Goal: Transaction & Acquisition: Book appointment/travel/reservation

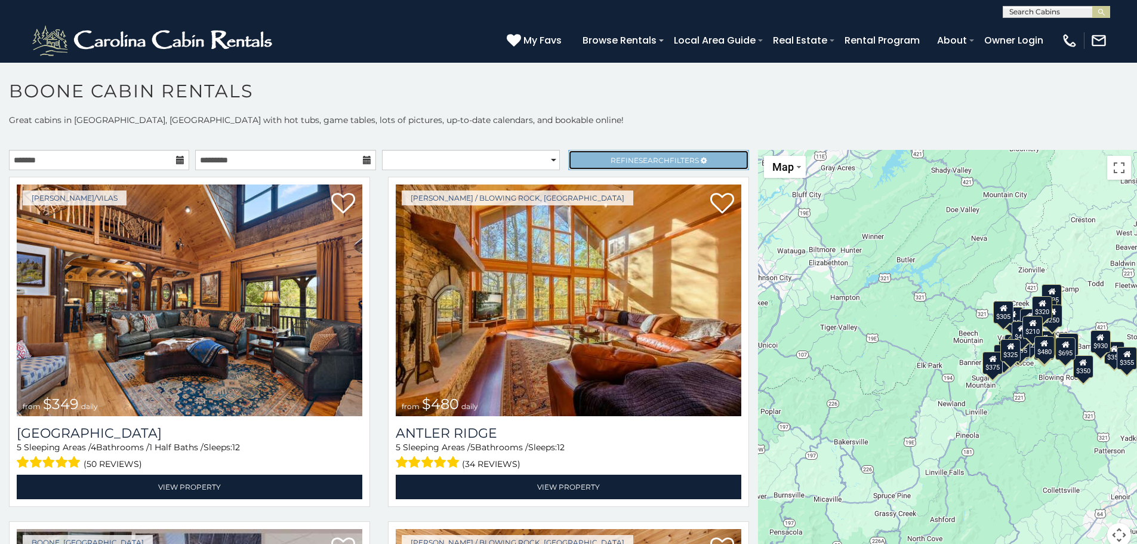
click at [657, 156] on span "Search" at bounding box center [654, 160] width 31 height 9
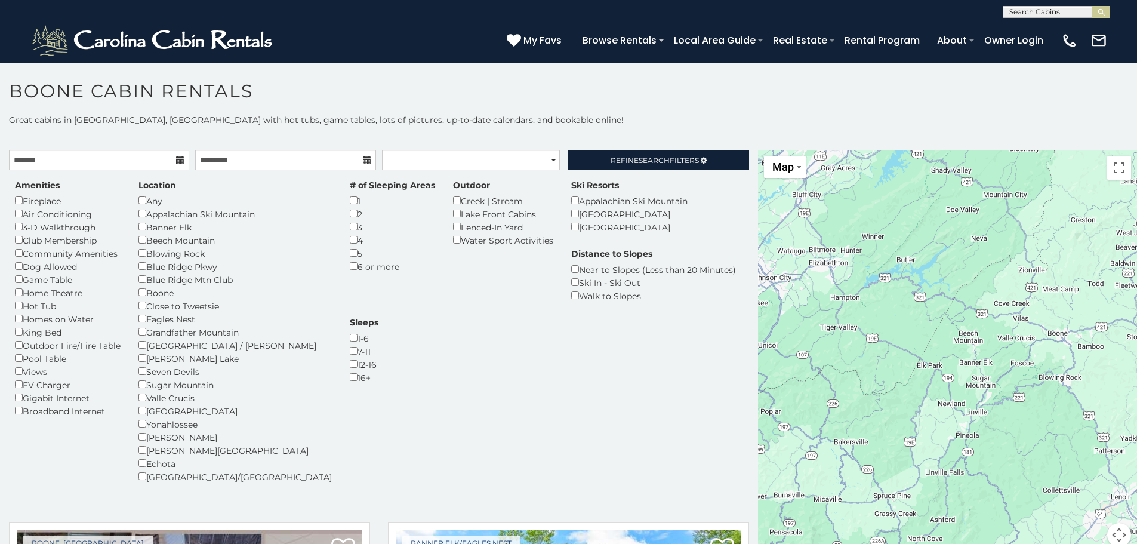
click at [23, 317] on div "Homes on Water" at bounding box center [68, 318] width 106 height 13
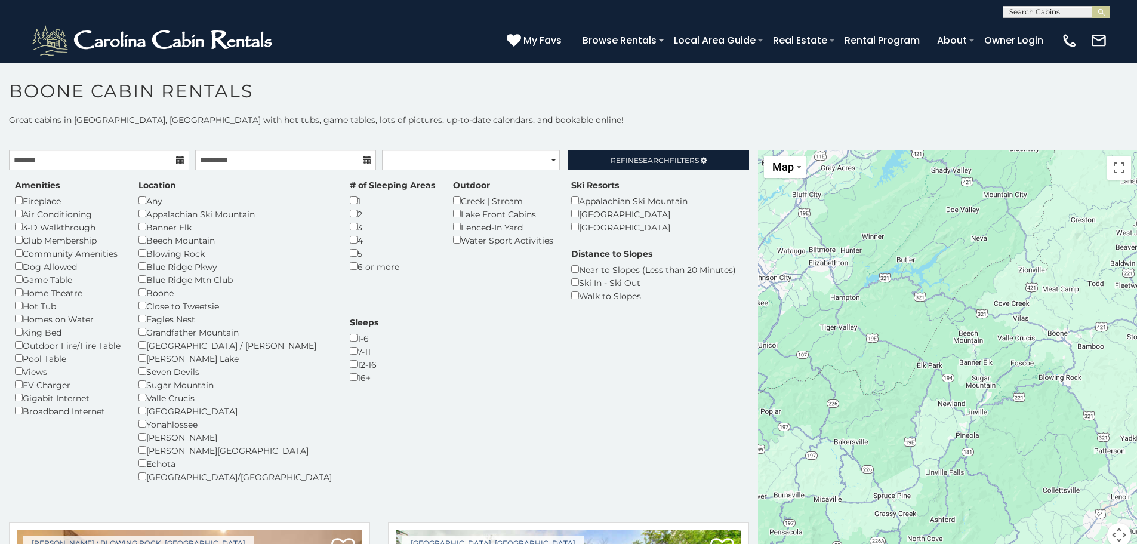
click at [453, 208] on div "Lake Front Cabins" at bounding box center [503, 213] width 100 height 13
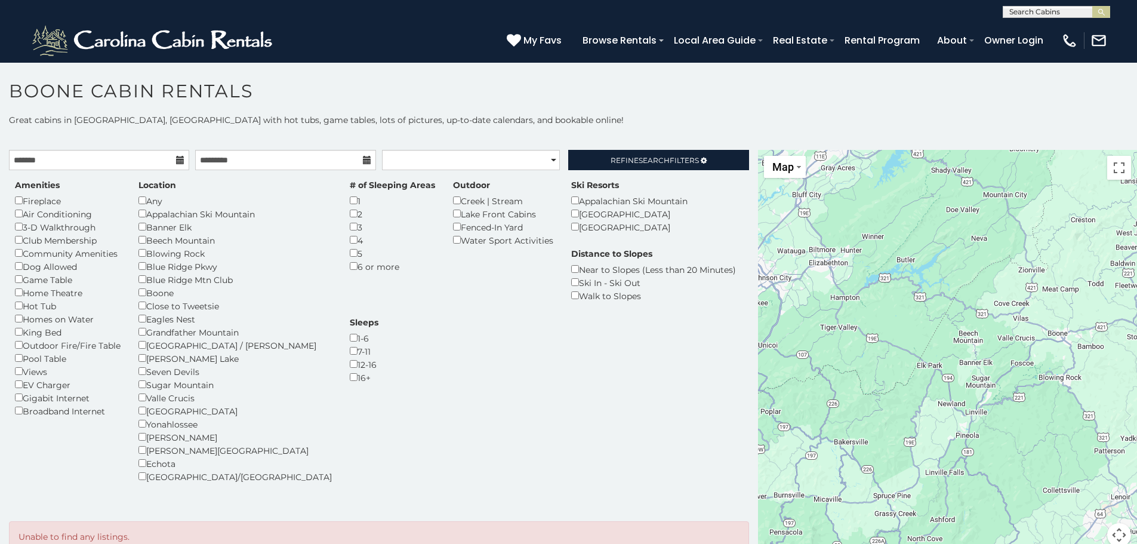
click at [613, 171] on div "Amenities Fireplace Air Conditioning 3-D Walkthrough Club Membership Community …" at bounding box center [379, 342] width 746 height 345
click at [616, 166] on link "Refine Search Filters" at bounding box center [658, 160] width 180 height 20
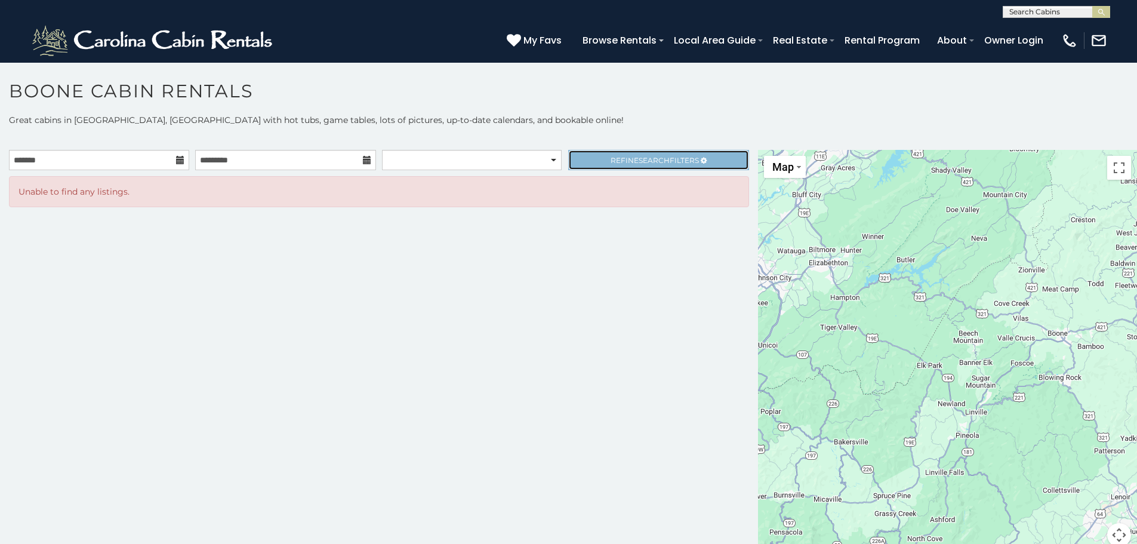
click at [622, 158] on span "Refine Search Filters" at bounding box center [655, 160] width 88 height 9
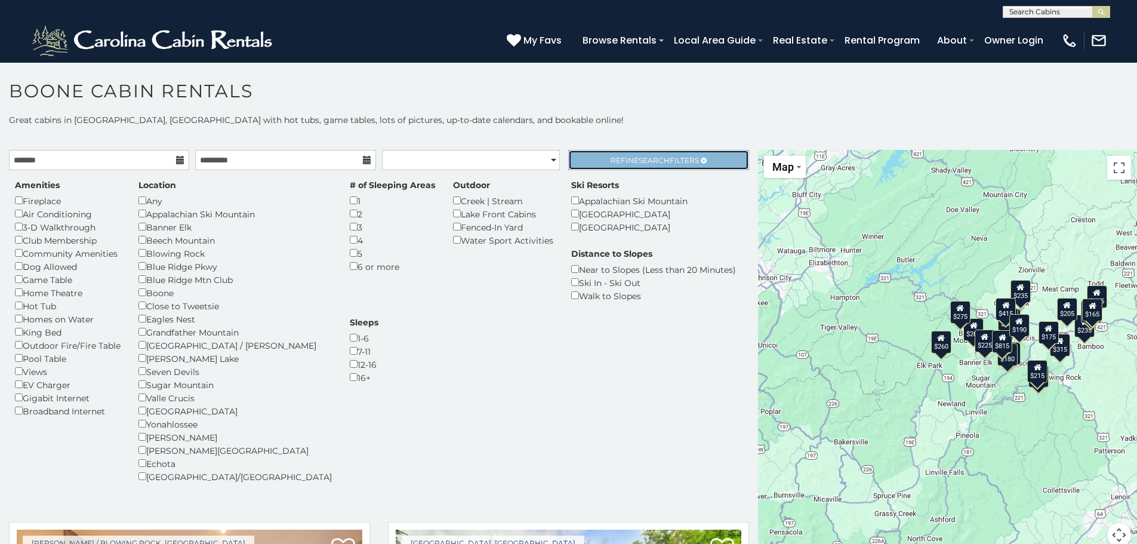
click at [639, 162] on span "Search" at bounding box center [654, 160] width 31 height 9
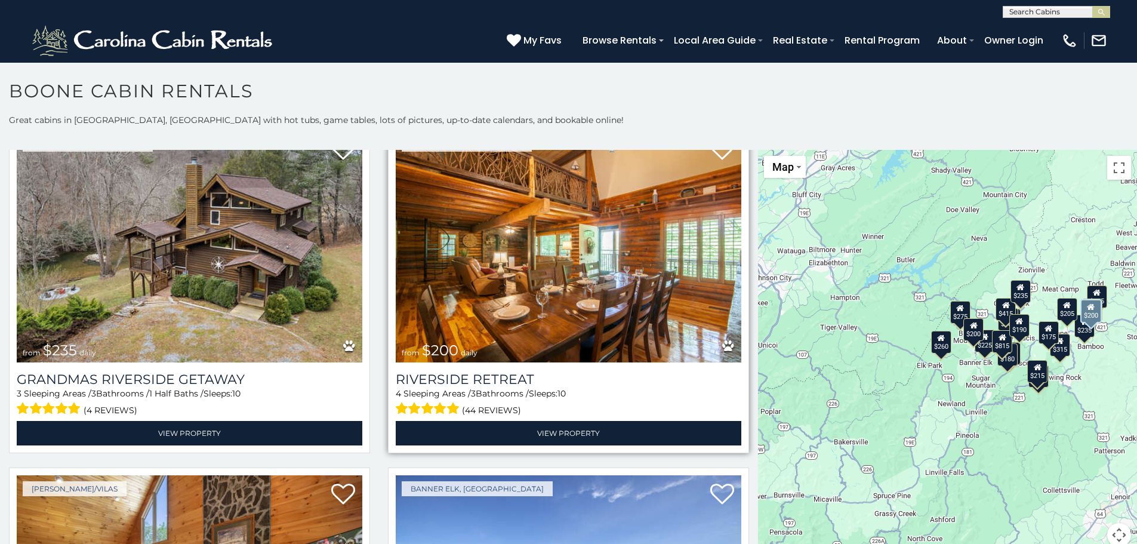
scroll to position [1433, 0]
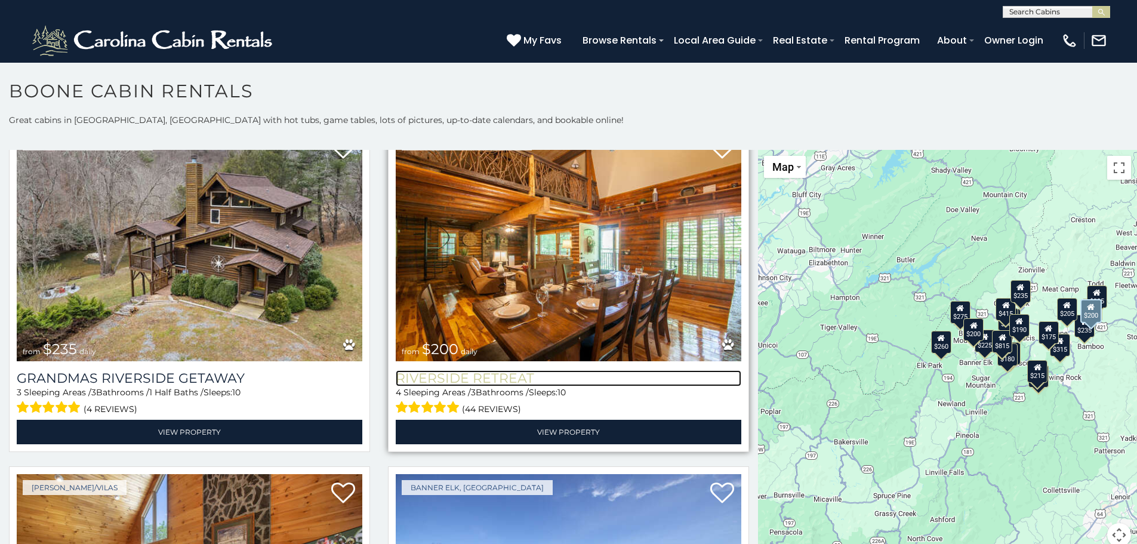
drag, startPoint x: 485, startPoint y: 351, endPoint x: 510, endPoint y: 362, distance: 27.3
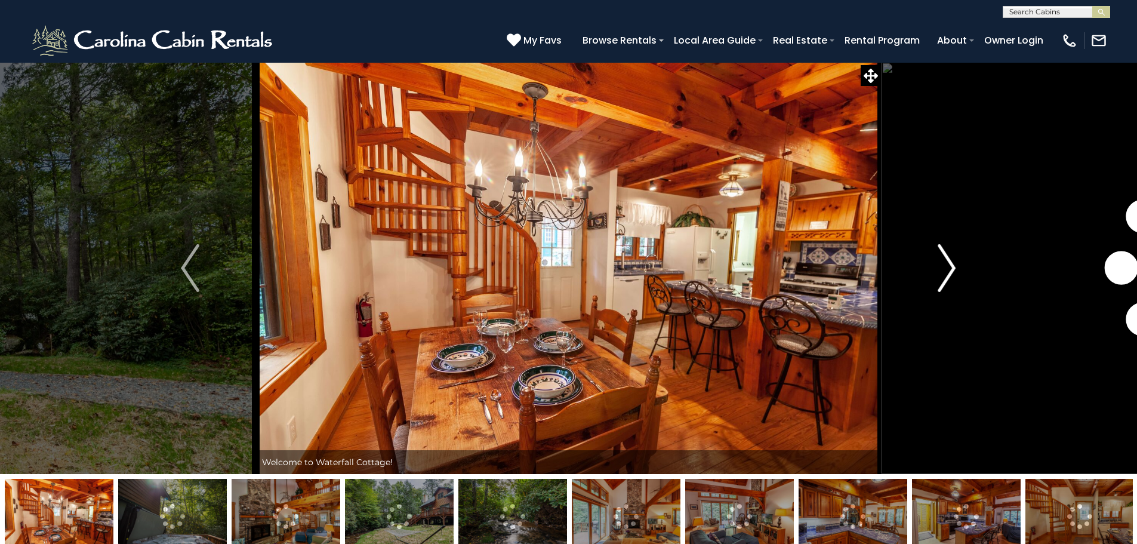
click at [943, 270] on img "Next" at bounding box center [947, 268] width 18 height 48
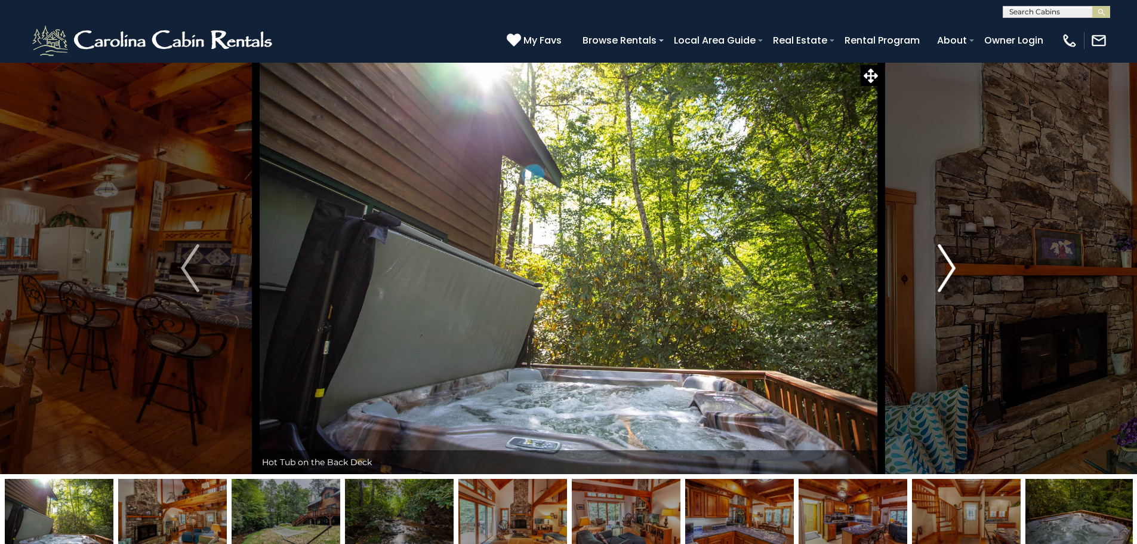
click at [943, 270] on img "Next" at bounding box center [947, 268] width 18 height 48
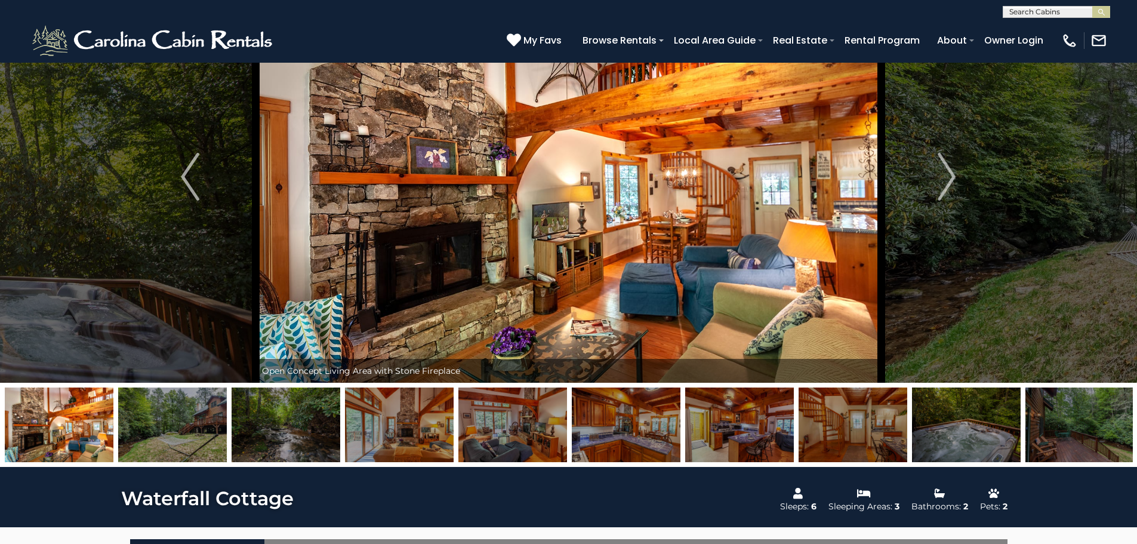
scroll to position [60, 0]
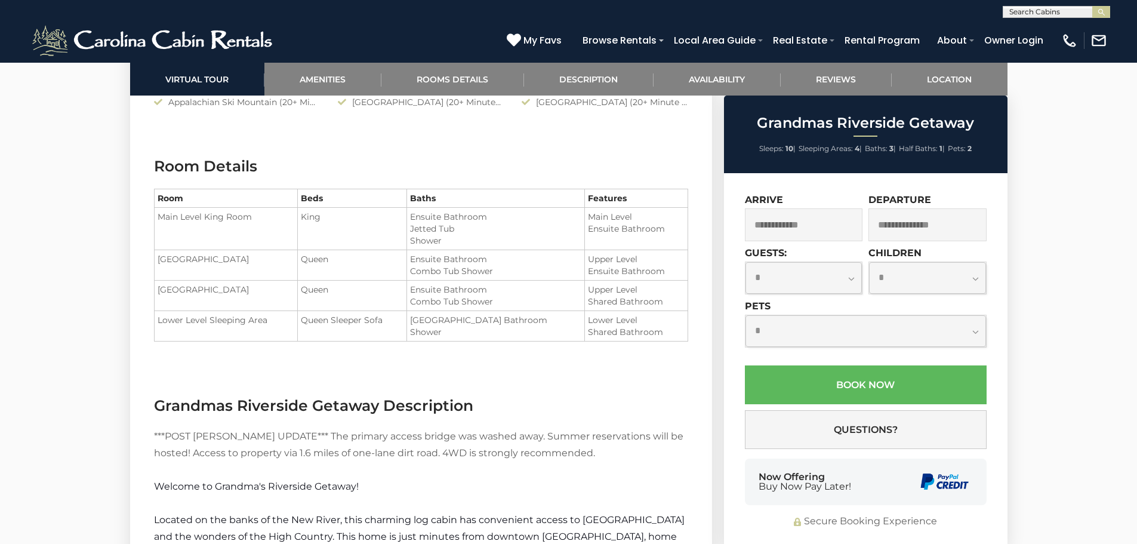
scroll to position [1433, 0]
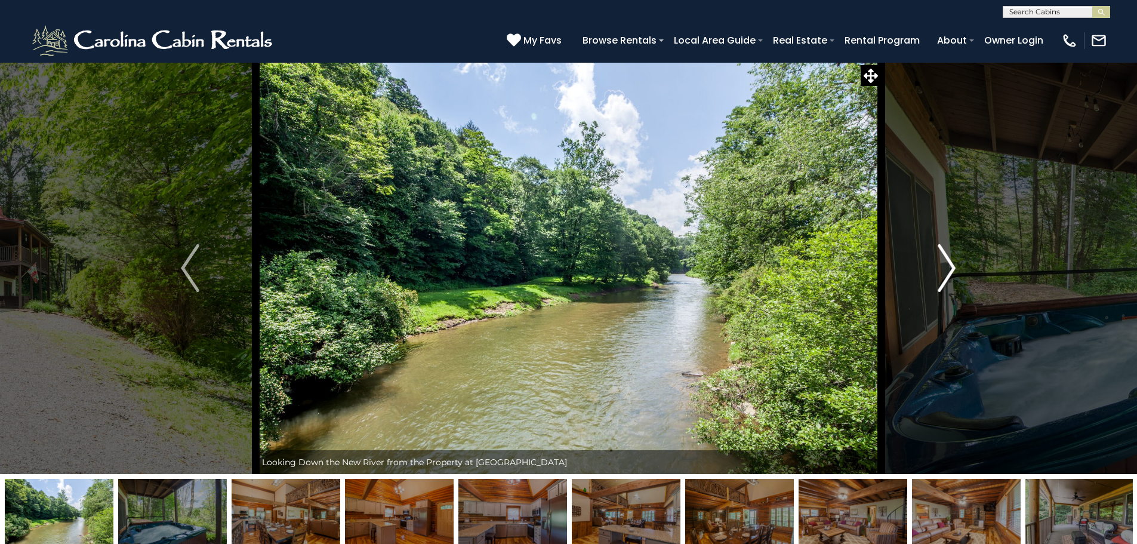
click at [922, 264] on button "Next" at bounding box center [946, 268] width 131 height 412
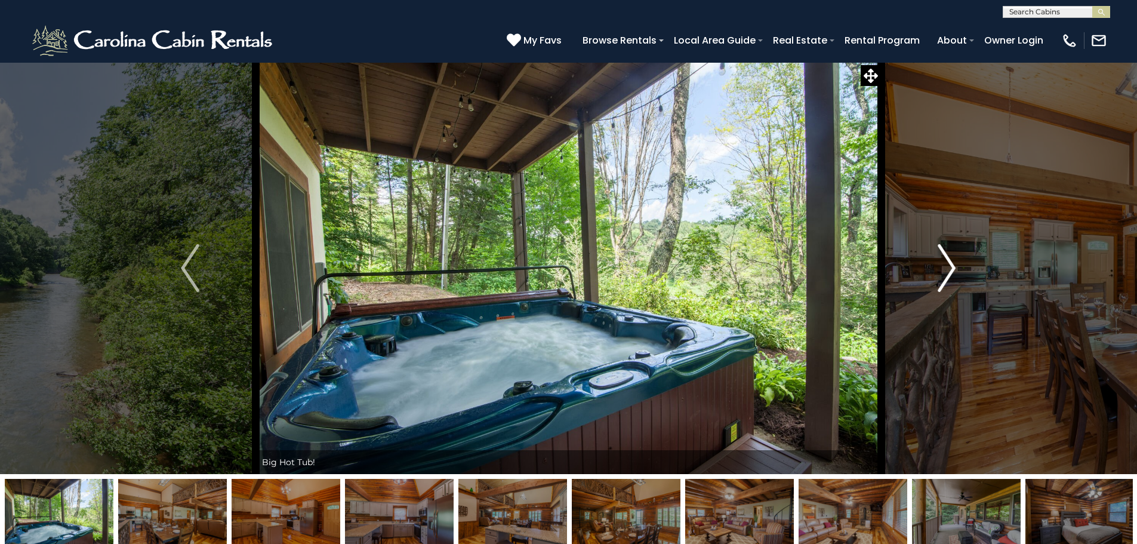
click at [922, 264] on button "Next" at bounding box center [946, 268] width 131 height 412
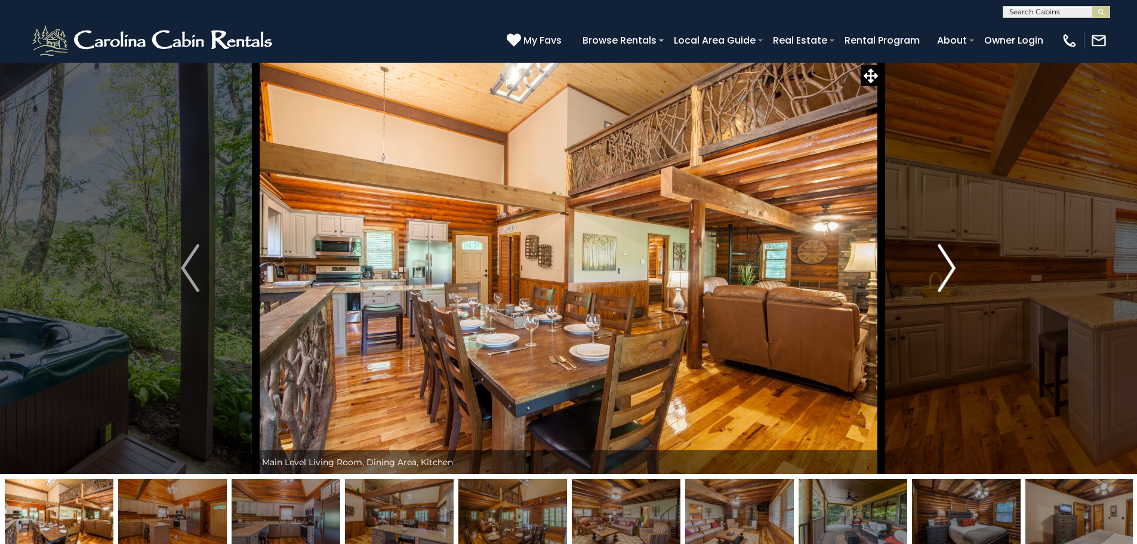
click at [940, 267] on img "Next" at bounding box center [947, 268] width 18 height 48
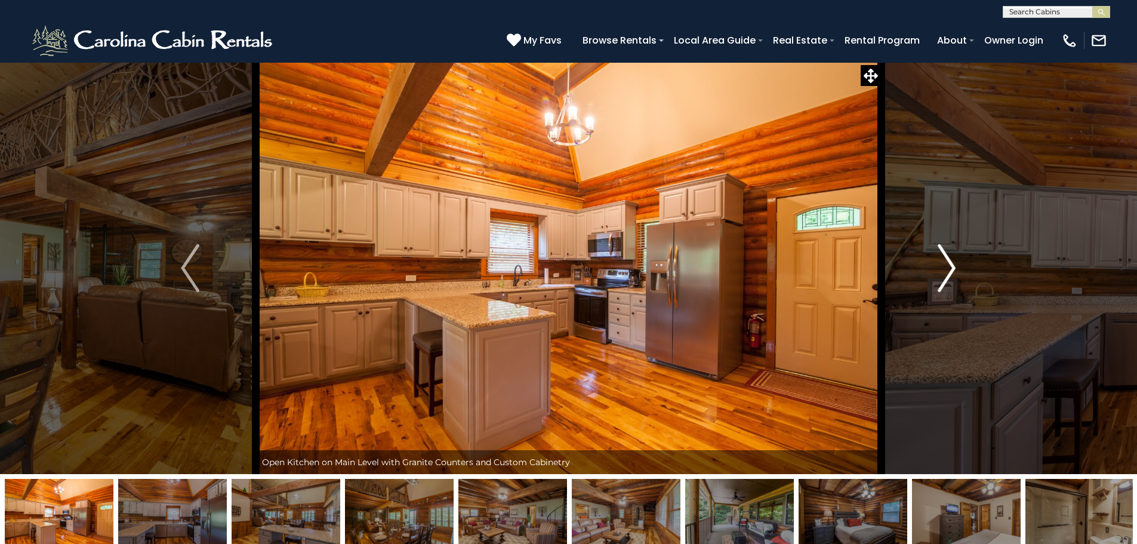
click at [940, 267] on img "Next" at bounding box center [947, 268] width 18 height 48
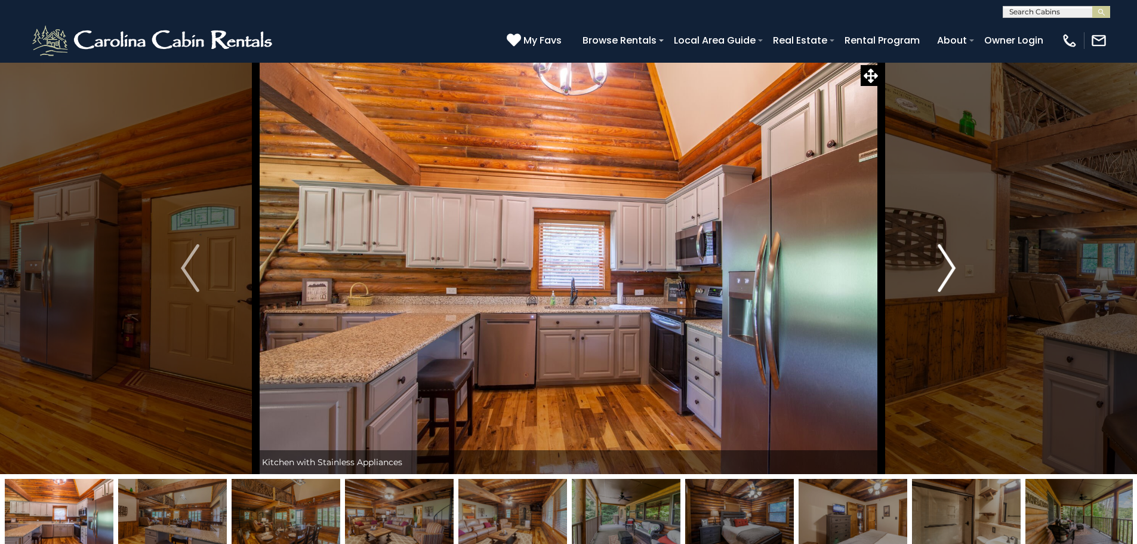
click at [940, 267] on img "Next" at bounding box center [947, 268] width 18 height 48
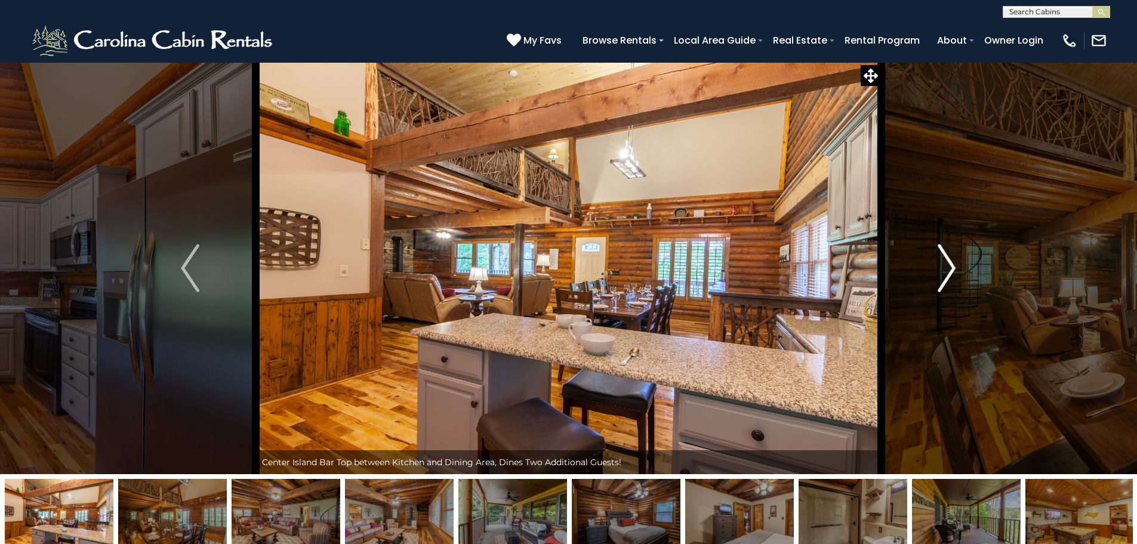
click at [940, 267] on img "Next" at bounding box center [947, 268] width 18 height 48
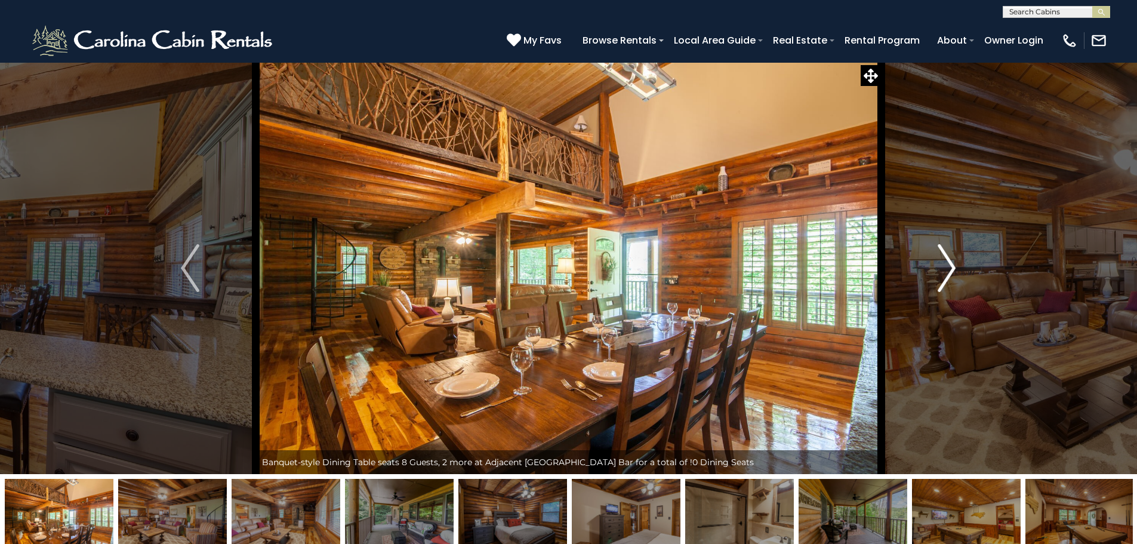
click at [940, 267] on img "Next" at bounding box center [947, 268] width 18 height 48
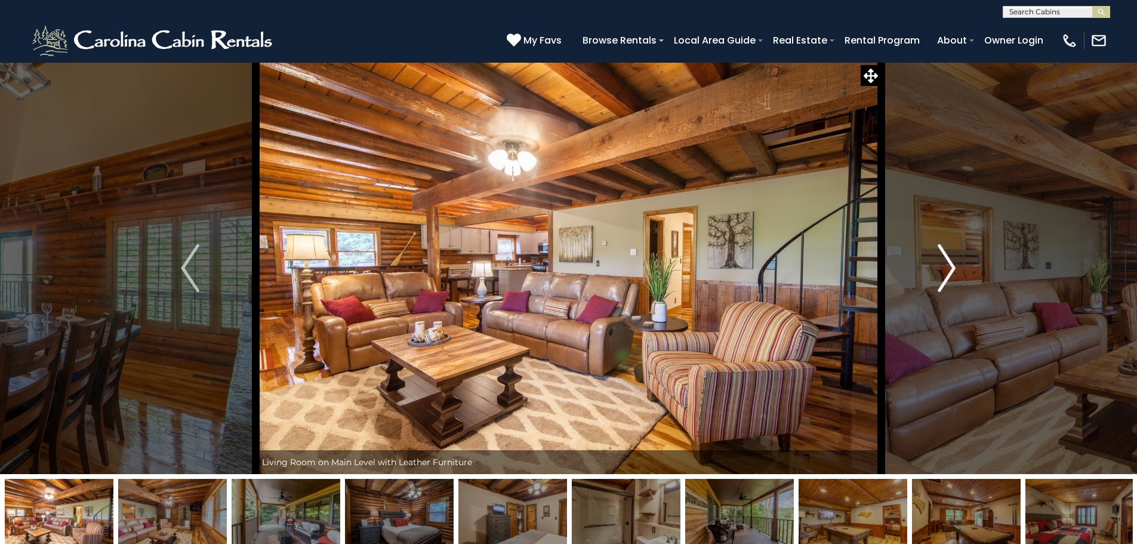
click at [940, 267] on img "Next" at bounding box center [947, 268] width 18 height 48
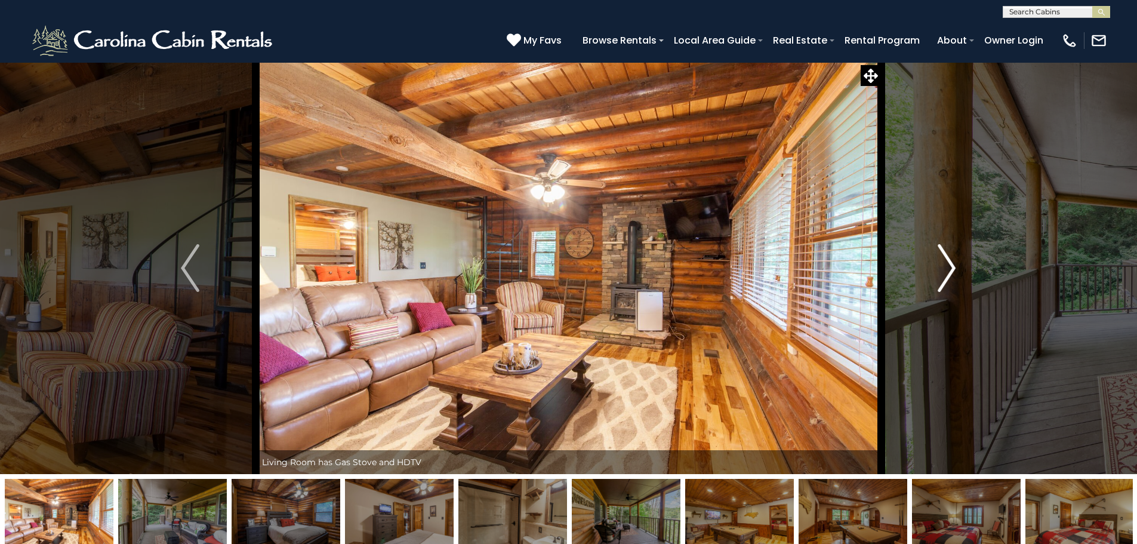
click at [940, 267] on img "Next" at bounding box center [947, 268] width 18 height 48
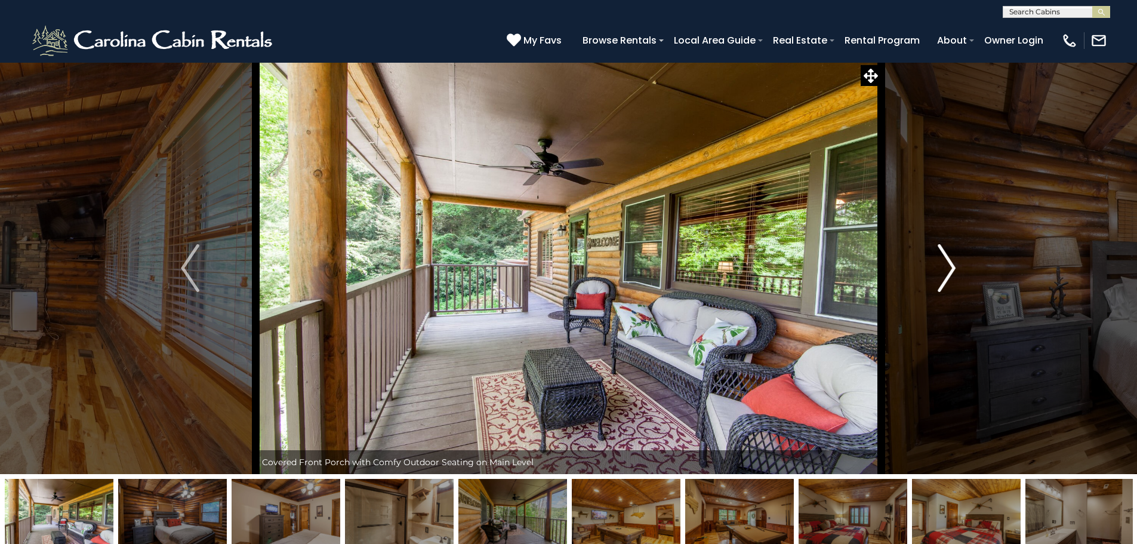
click at [940, 267] on img "Next" at bounding box center [947, 268] width 18 height 48
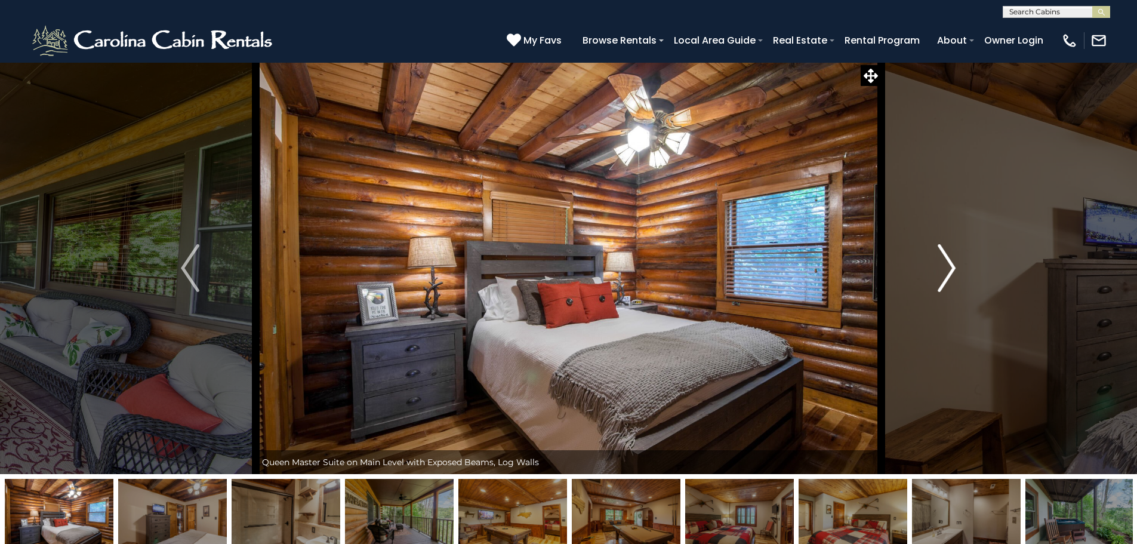
click at [940, 267] on img "Next" at bounding box center [947, 268] width 18 height 48
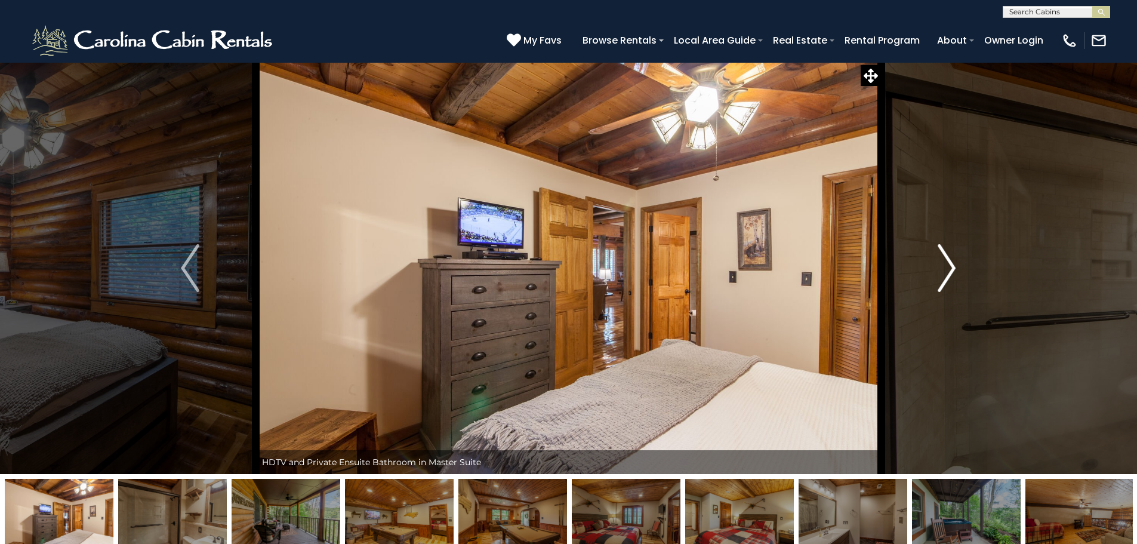
click at [940, 267] on img "Next" at bounding box center [947, 268] width 18 height 48
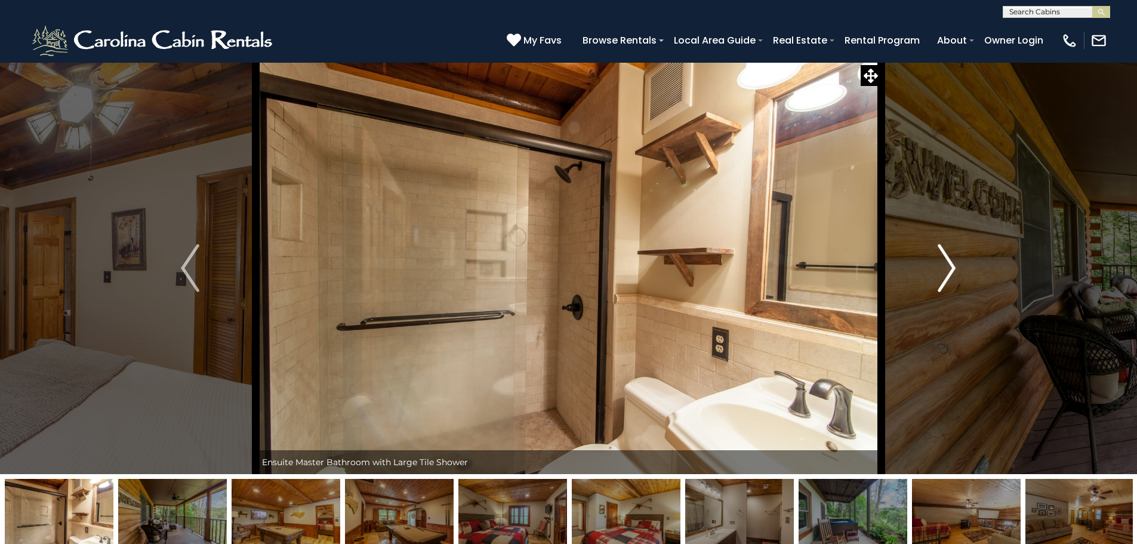
click at [940, 267] on img "Next" at bounding box center [947, 268] width 18 height 48
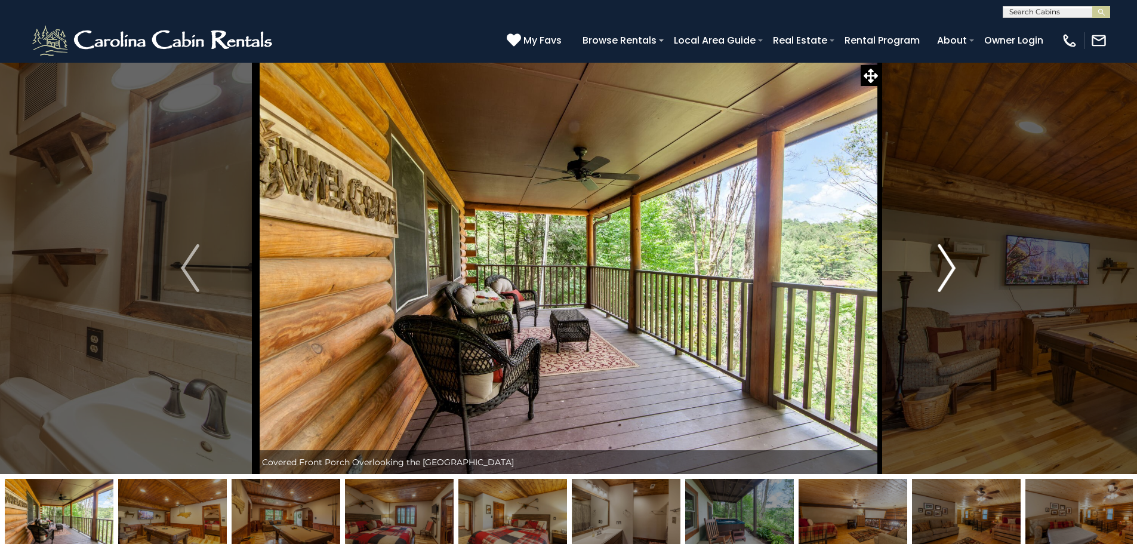
click at [940, 267] on img "Next" at bounding box center [947, 268] width 18 height 48
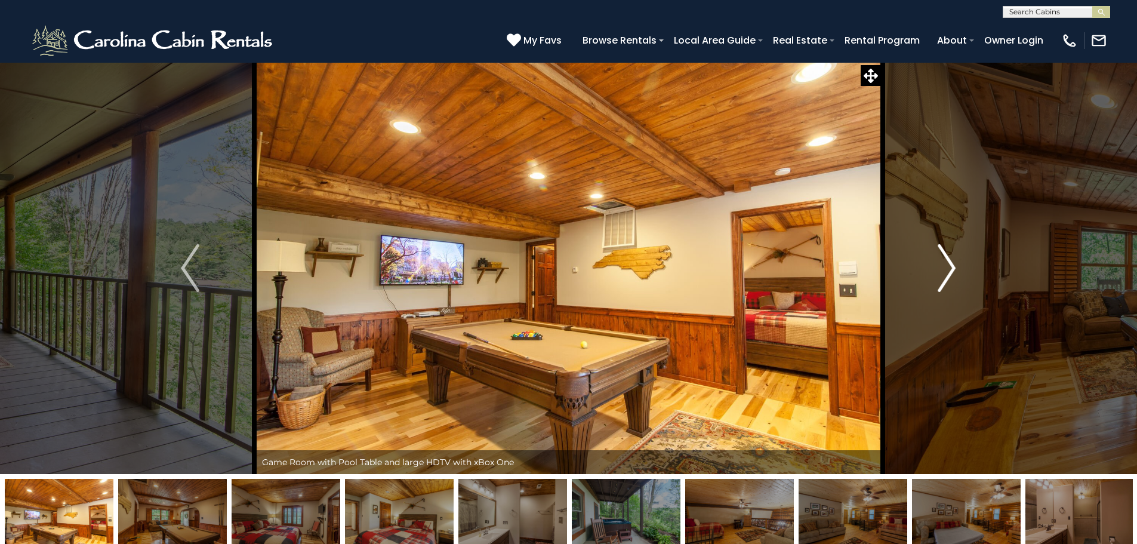
click at [940, 267] on img "Next" at bounding box center [947, 268] width 18 height 48
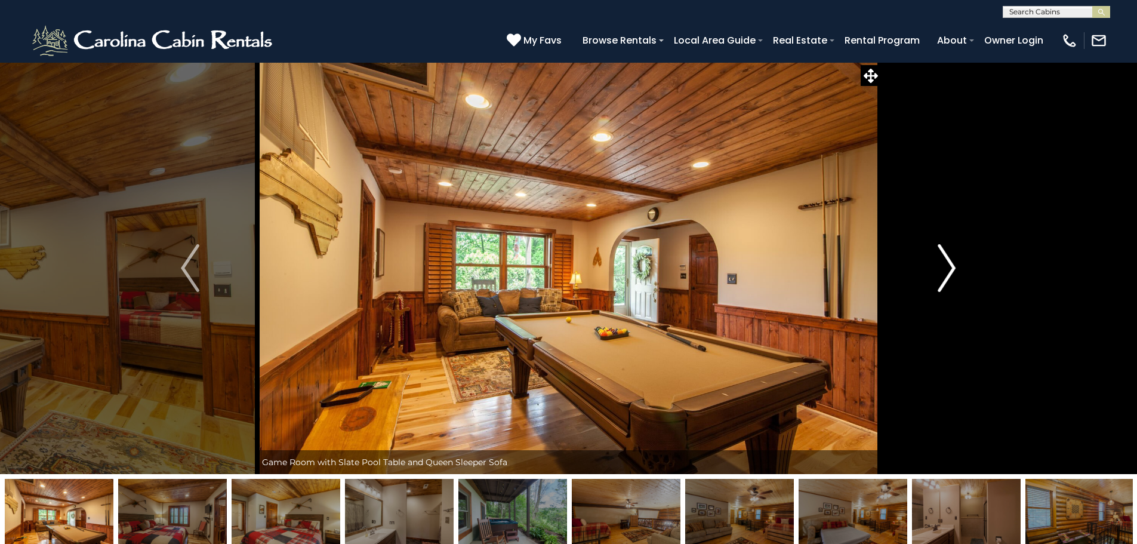
click at [940, 267] on img "Next" at bounding box center [947, 268] width 18 height 48
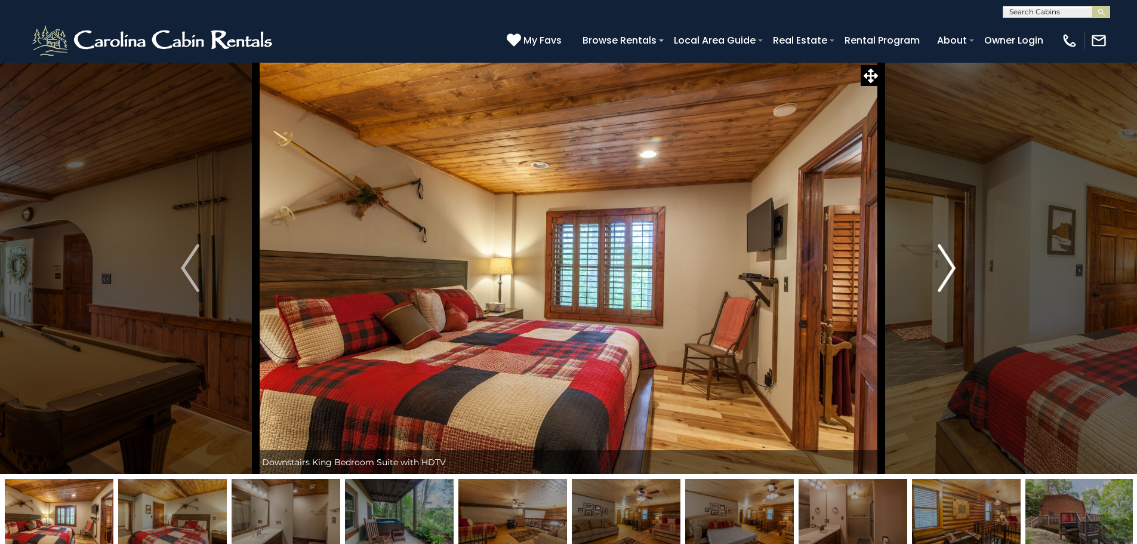
click at [940, 267] on img "Next" at bounding box center [947, 268] width 18 height 48
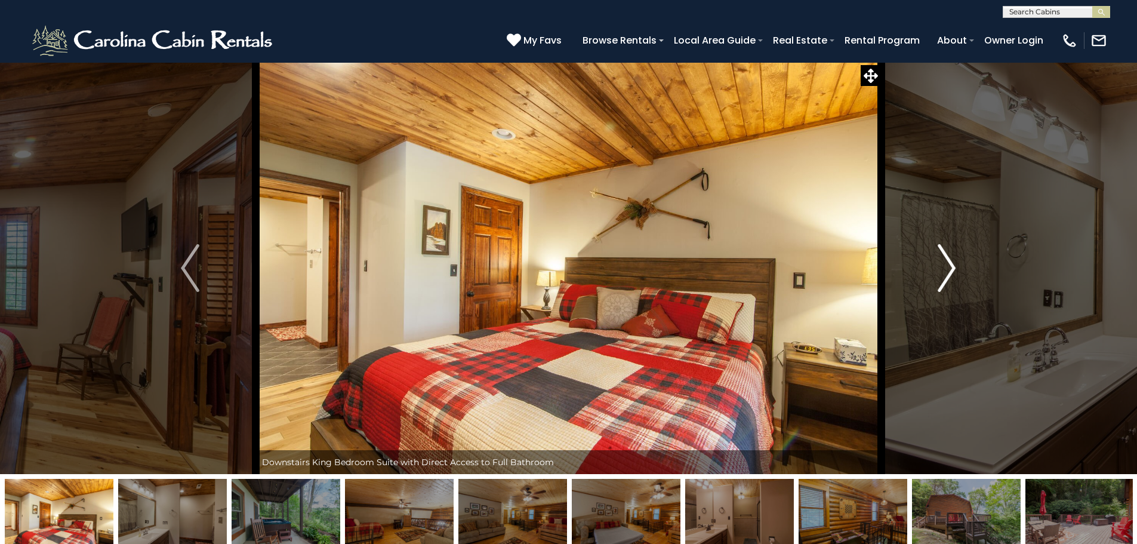
click at [940, 267] on img "Next" at bounding box center [947, 268] width 18 height 48
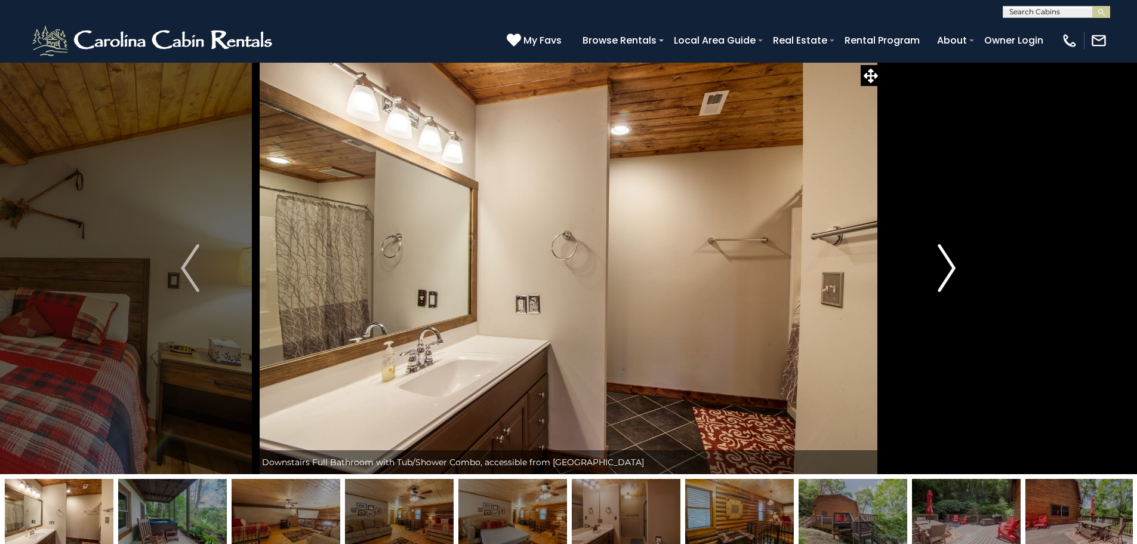
click at [940, 267] on img "Next" at bounding box center [947, 268] width 18 height 48
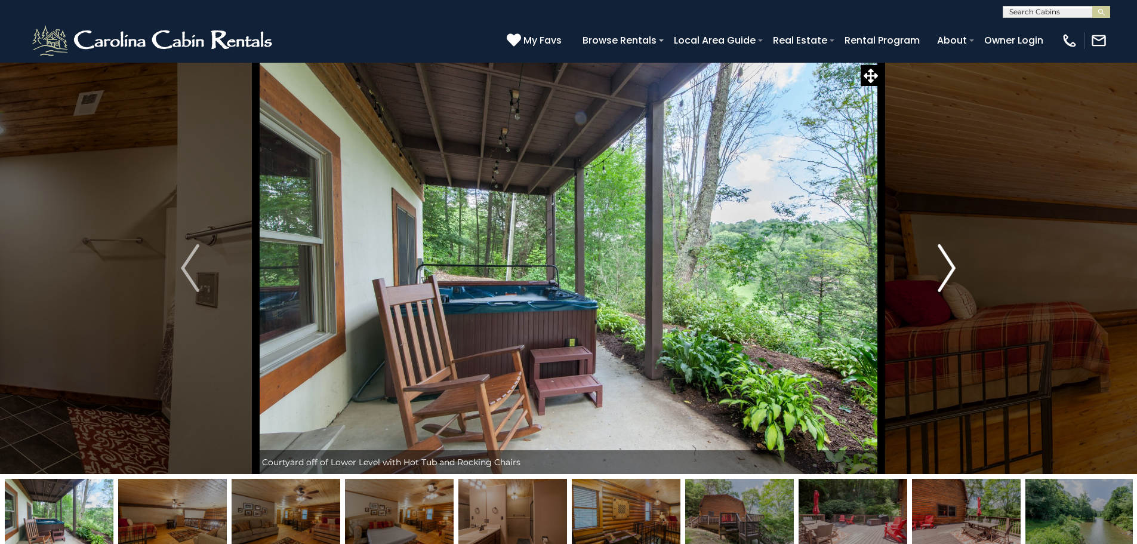
click at [940, 267] on img "Next" at bounding box center [947, 268] width 18 height 48
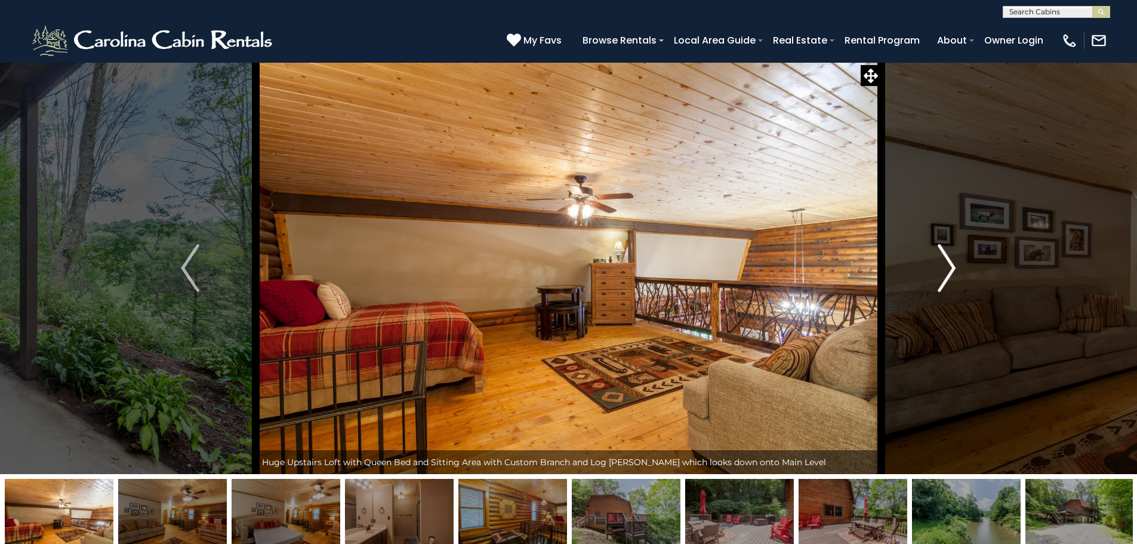
click at [940, 267] on img "Next" at bounding box center [947, 268] width 18 height 48
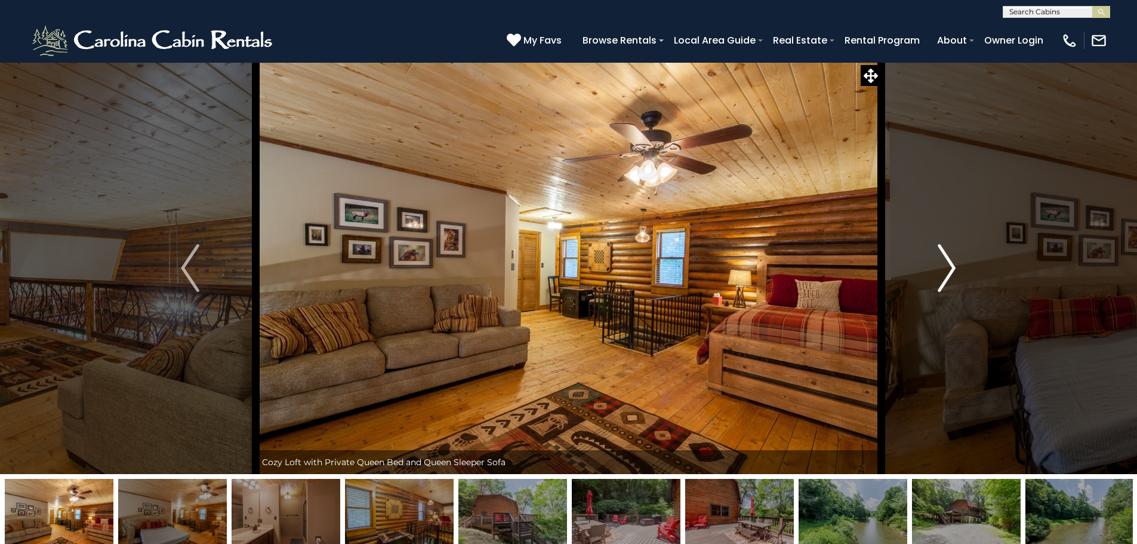
click at [940, 267] on img "Next" at bounding box center [947, 268] width 18 height 48
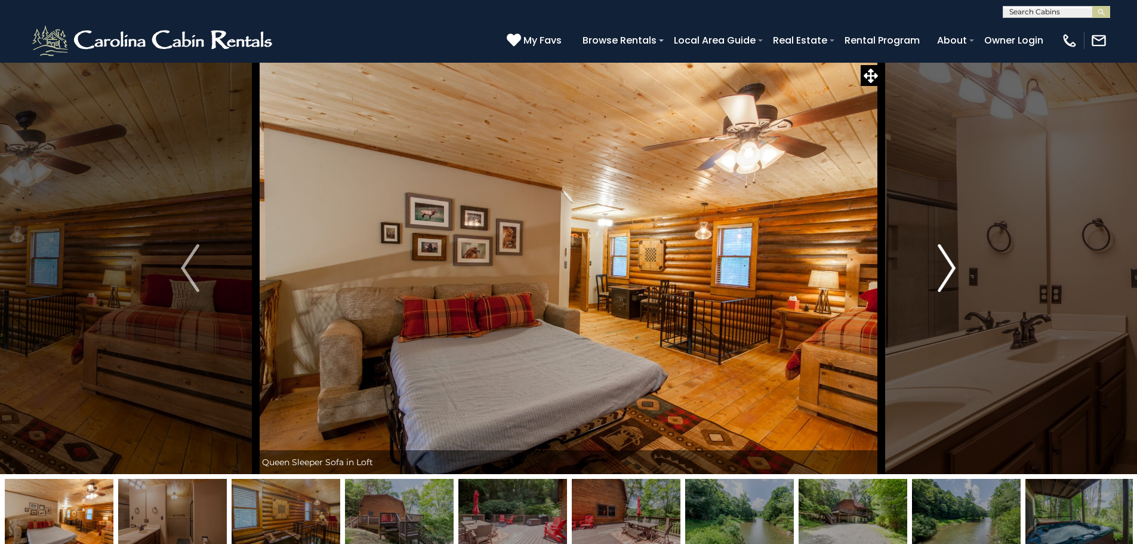
click at [940, 267] on img "Next" at bounding box center [947, 268] width 18 height 48
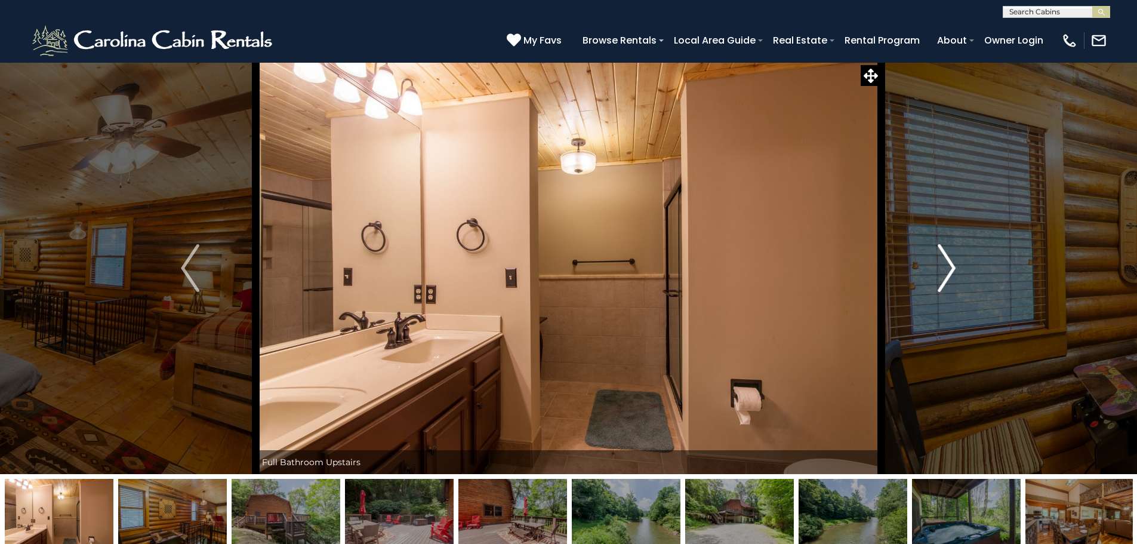
click at [940, 267] on img "Next" at bounding box center [947, 268] width 18 height 48
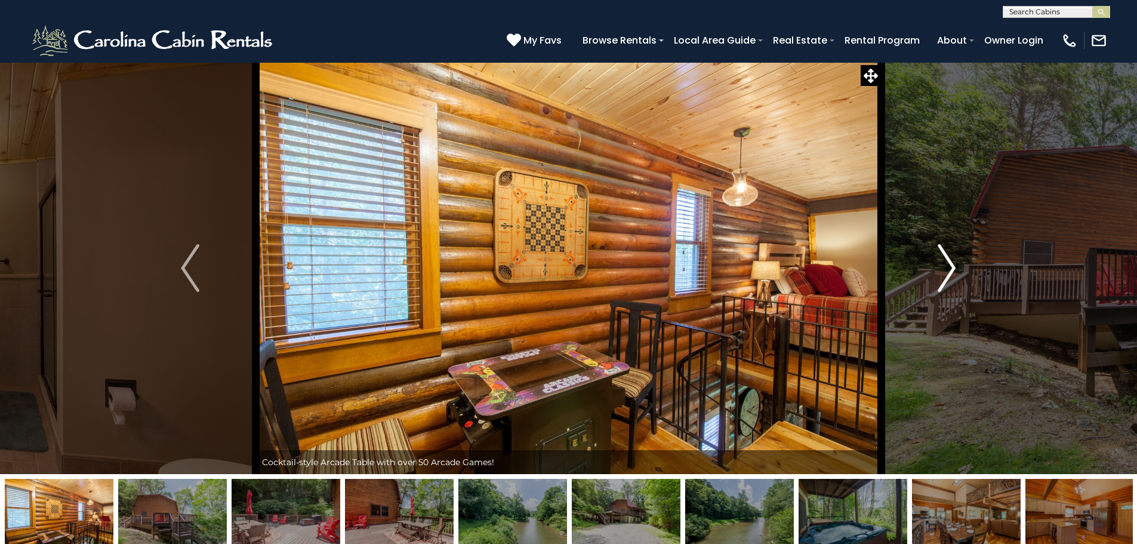
click at [940, 267] on img "Next" at bounding box center [947, 268] width 18 height 48
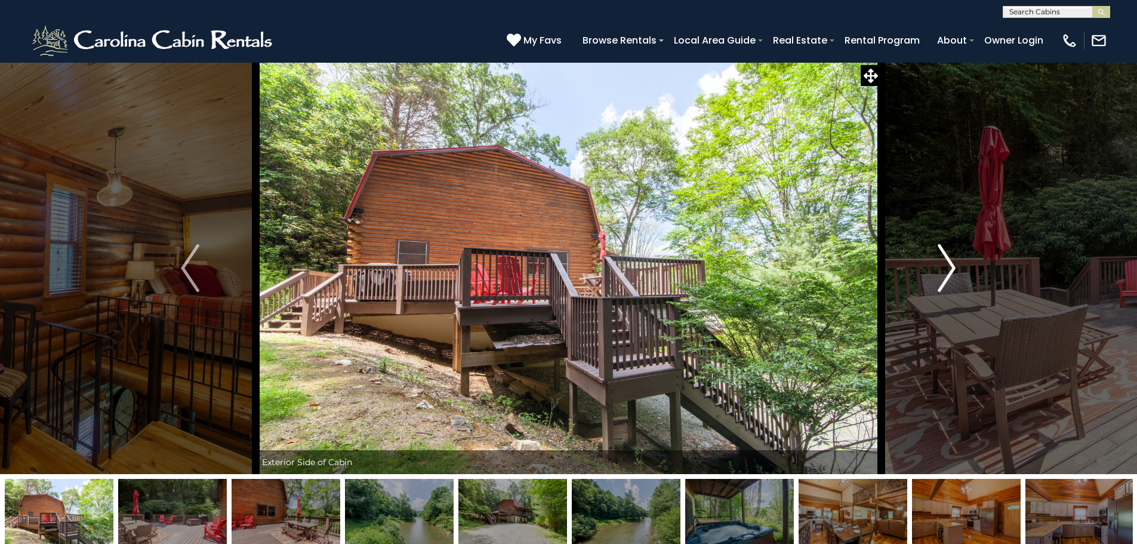
click at [940, 267] on img "Next" at bounding box center [947, 268] width 18 height 48
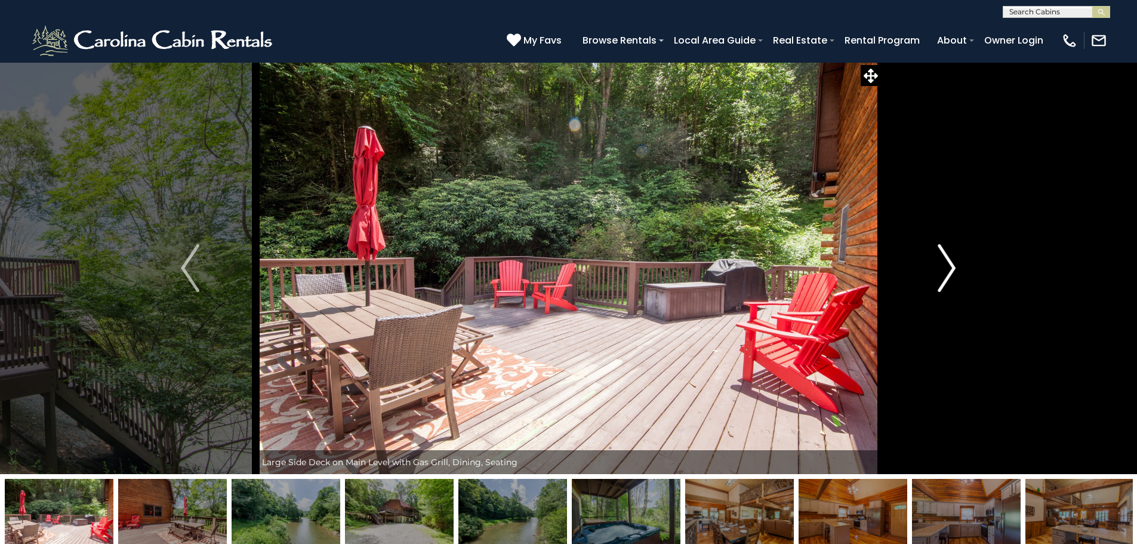
click at [940, 267] on img "Next" at bounding box center [947, 268] width 18 height 48
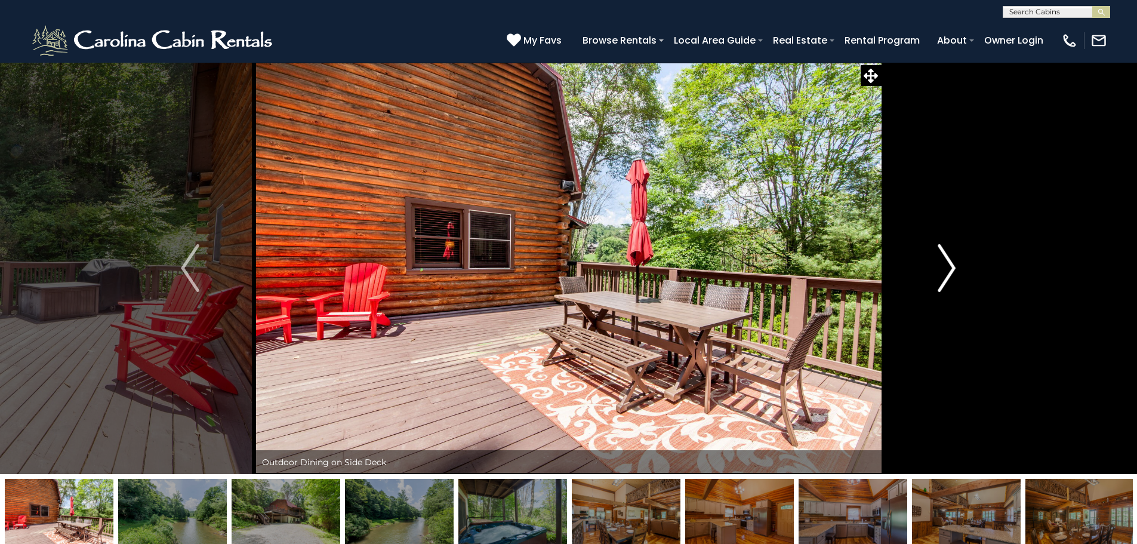
click at [940, 267] on img "Next" at bounding box center [947, 268] width 18 height 48
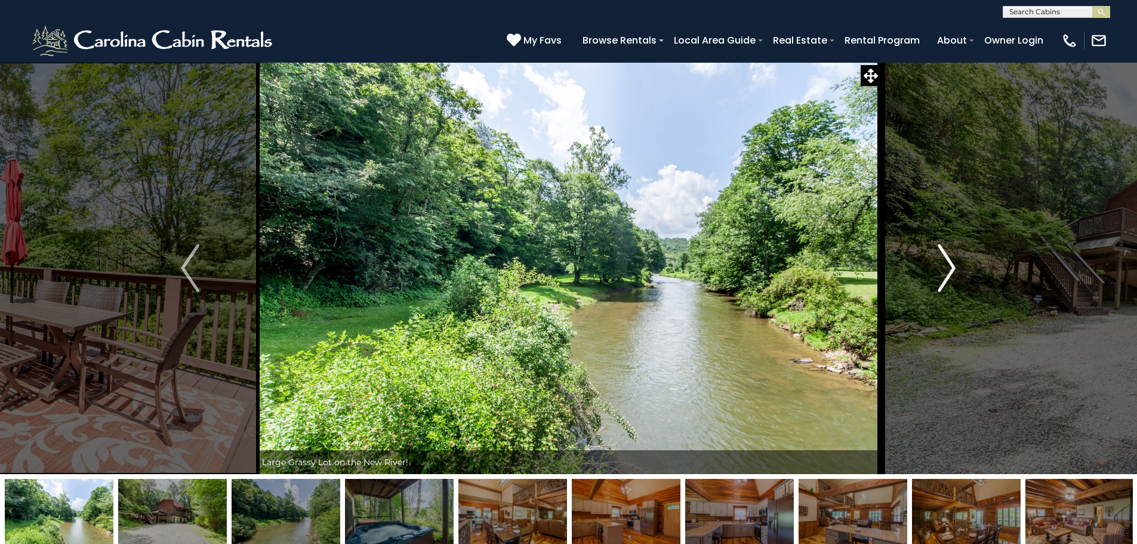
click at [940, 267] on img "Next" at bounding box center [947, 268] width 18 height 48
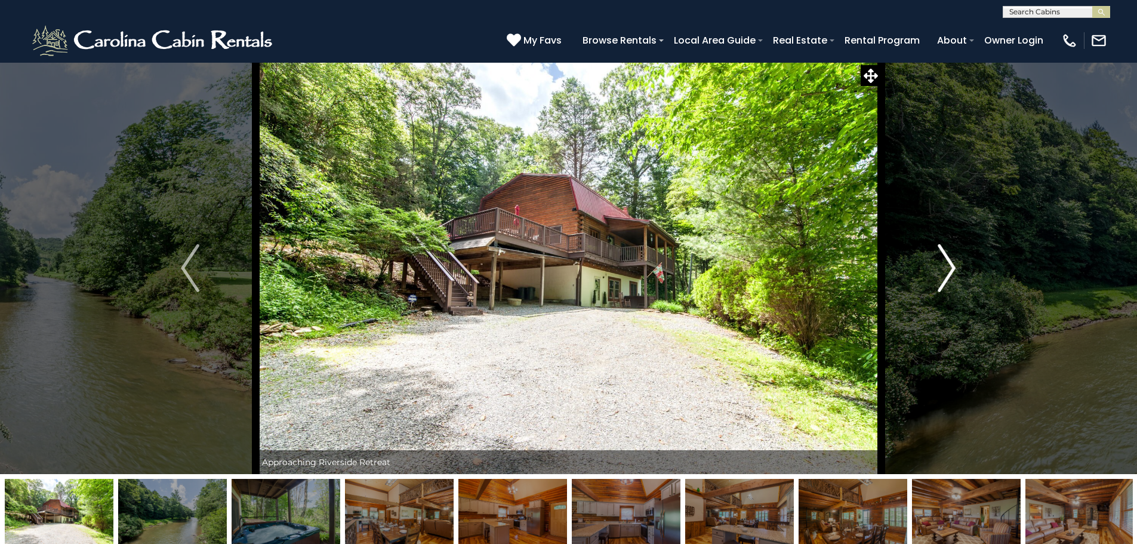
click at [940, 267] on img "Next" at bounding box center [947, 268] width 18 height 48
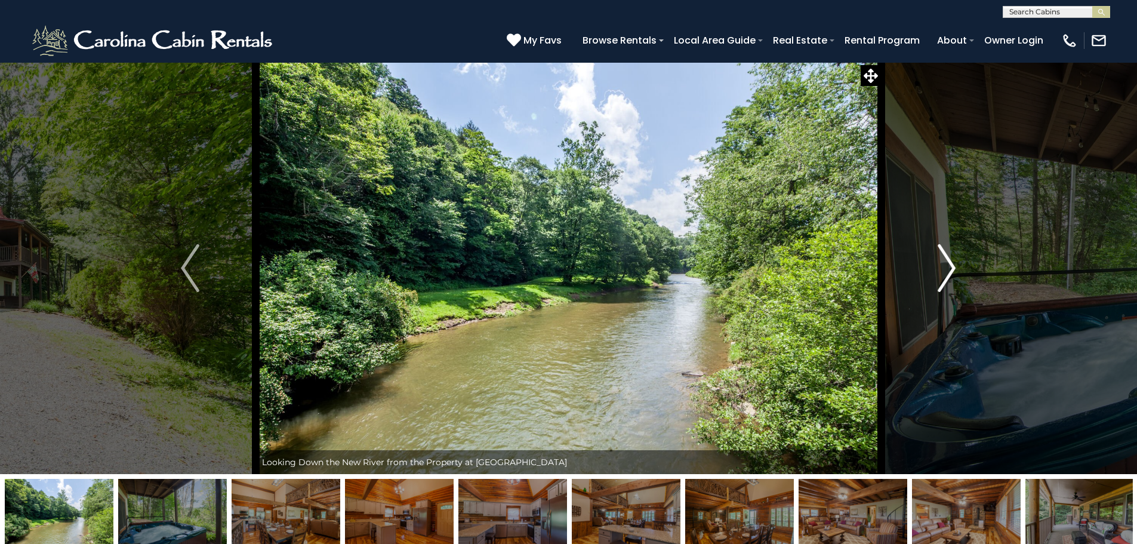
click at [940, 267] on img "Next" at bounding box center [947, 268] width 18 height 48
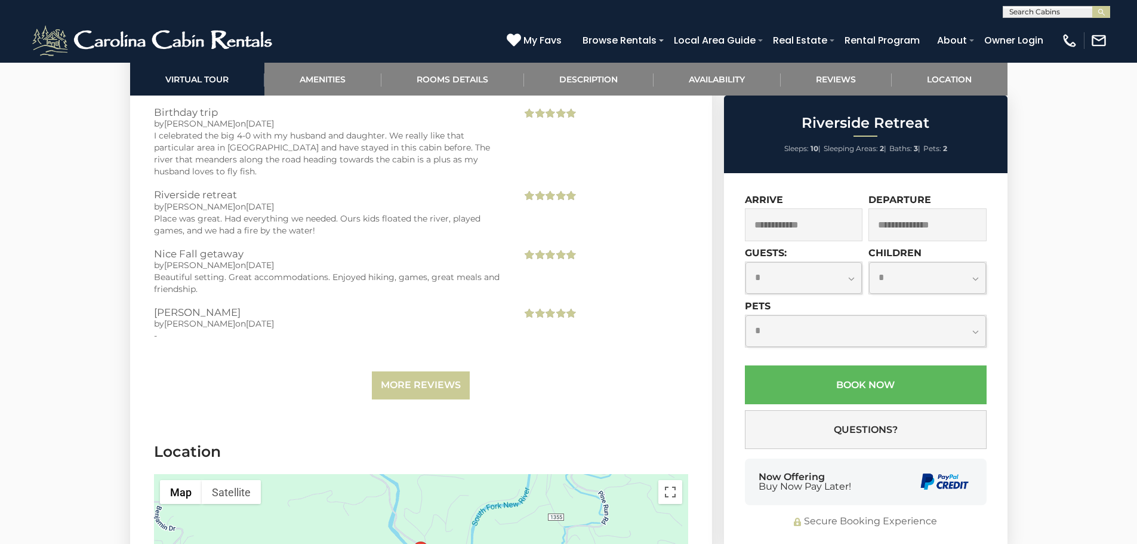
scroll to position [2926, 0]
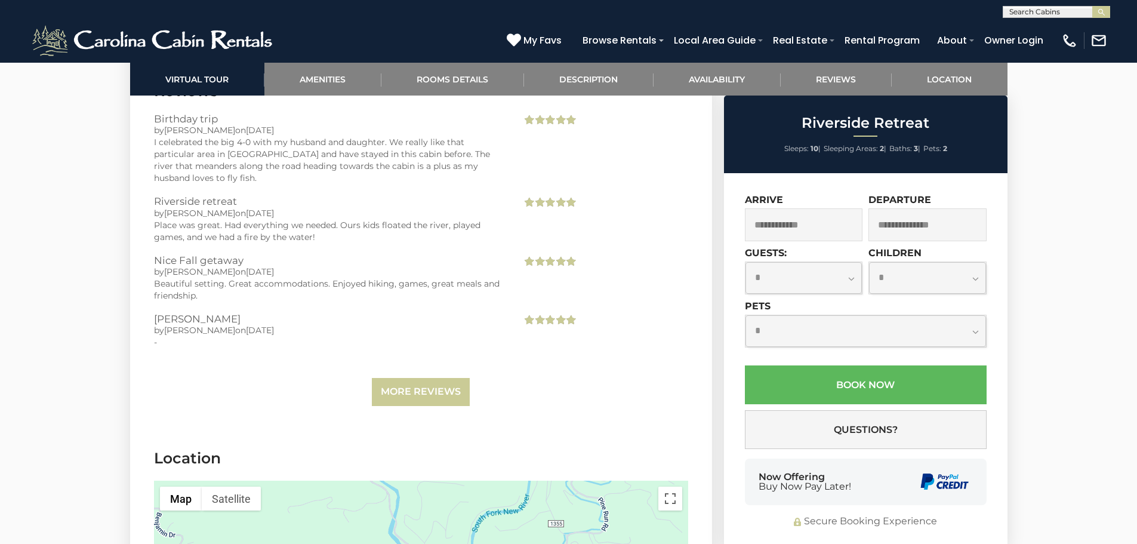
drag, startPoint x: 587, startPoint y: 203, endPoint x: 83, endPoint y: 276, distance: 509.3
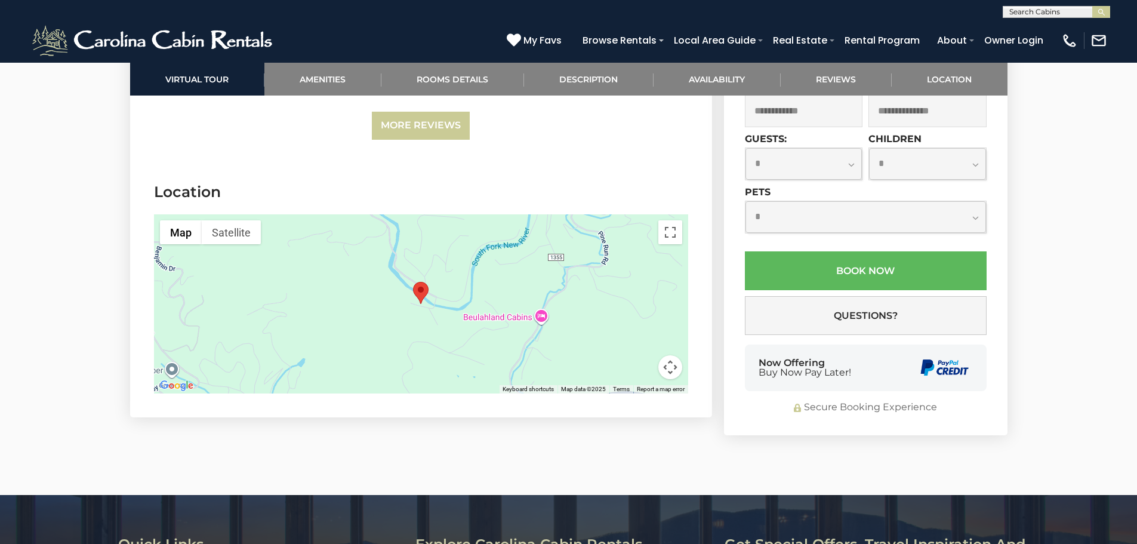
scroll to position [3045, 0]
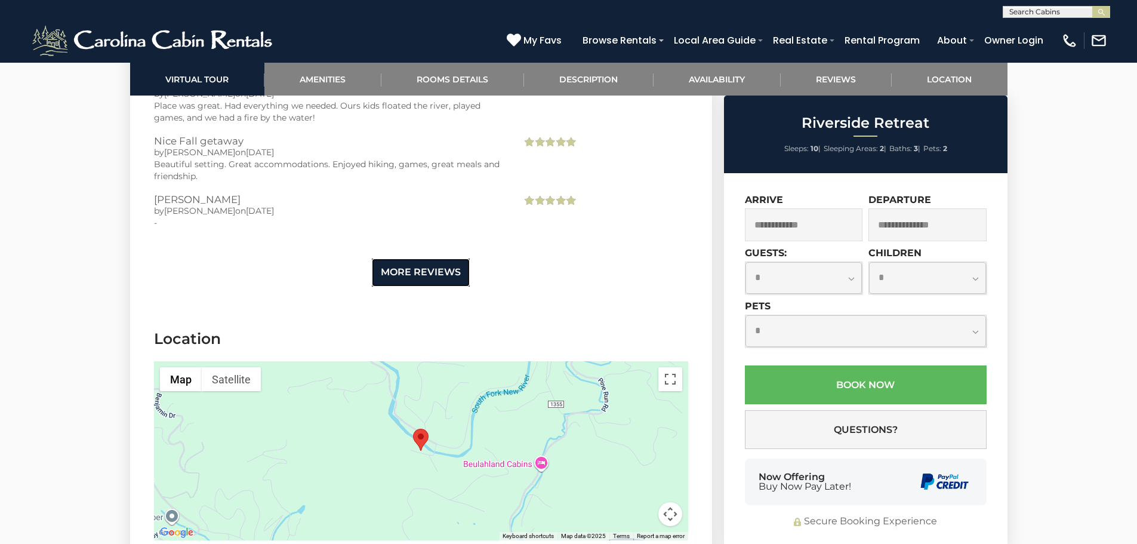
click at [438, 259] on link "More Reviews" at bounding box center [421, 273] width 98 height 28
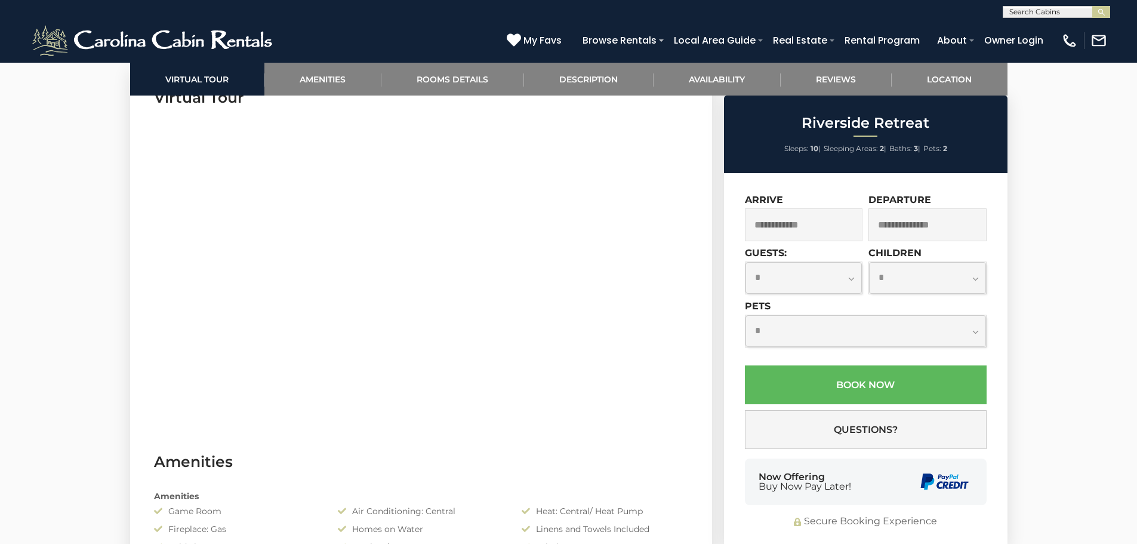
scroll to position [478, 0]
